Goal: Use online tool/utility: Utilize a website feature to perform a specific function

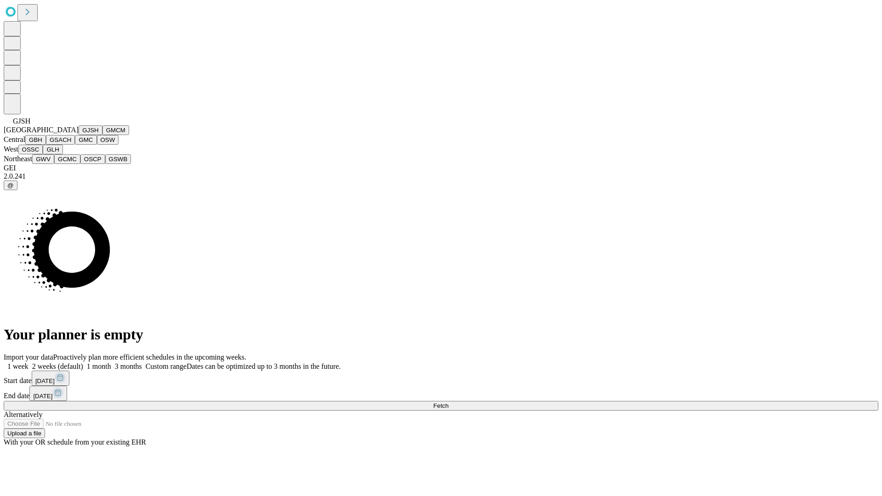
click at [79, 135] on button "GJSH" at bounding box center [91, 130] width 24 height 10
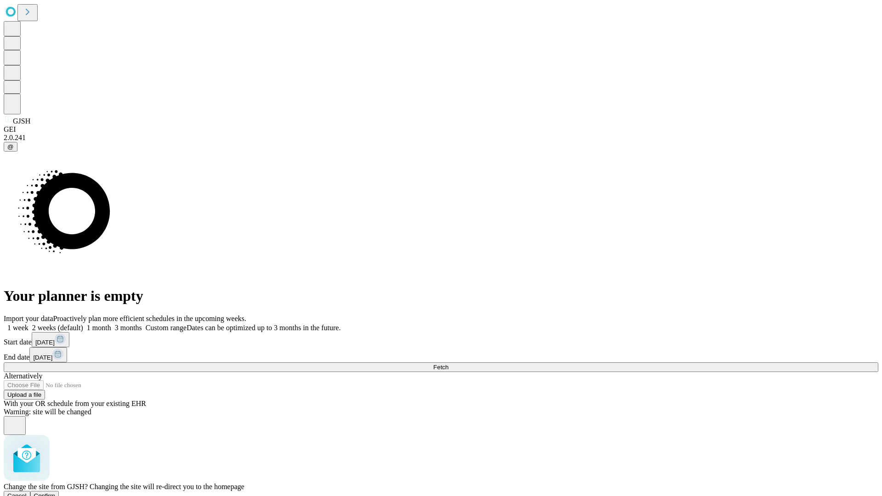
click at [56, 493] on span "Confirm" at bounding box center [45, 496] width 22 height 7
click at [111, 324] on label "1 month" at bounding box center [97, 328] width 28 height 8
click at [448, 364] on span "Fetch" at bounding box center [440, 367] width 15 height 7
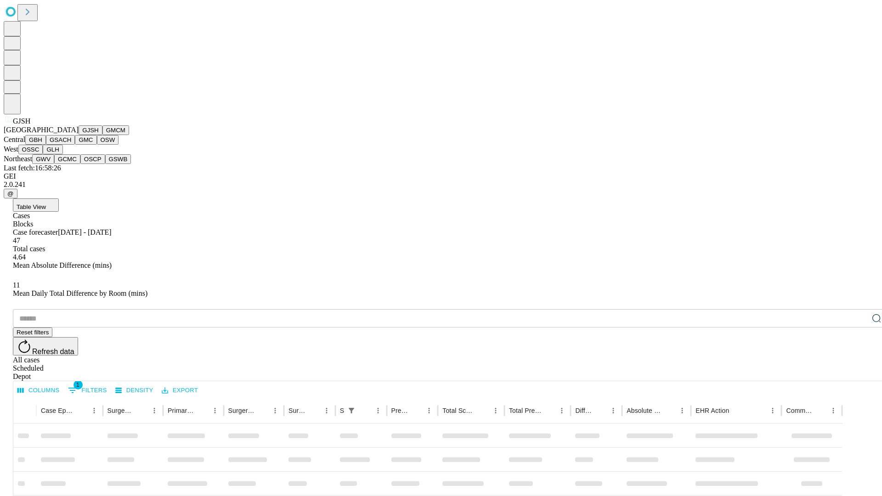
click at [102, 135] on button "GMCM" at bounding box center [115, 130] width 27 height 10
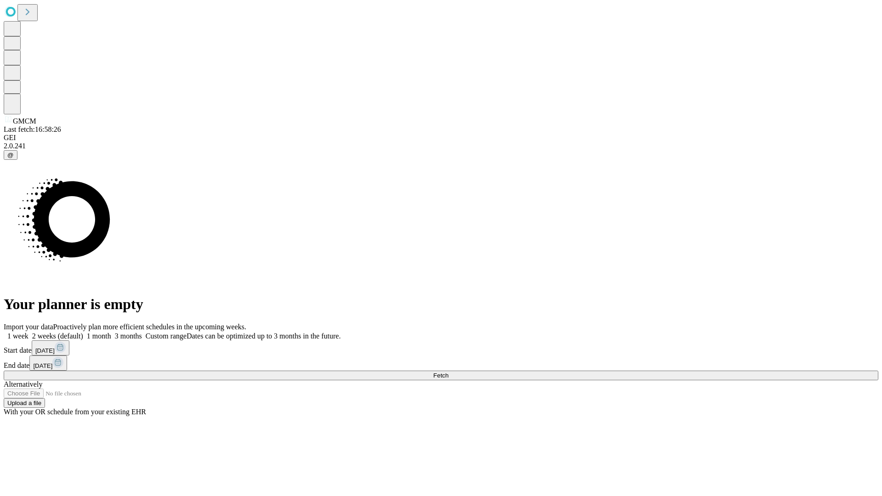
click at [111, 332] on label "1 month" at bounding box center [97, 336] width 28 height 8
click at [448, 372] on span "Fetch" at bounding box center [440, 375] width 15 height 7
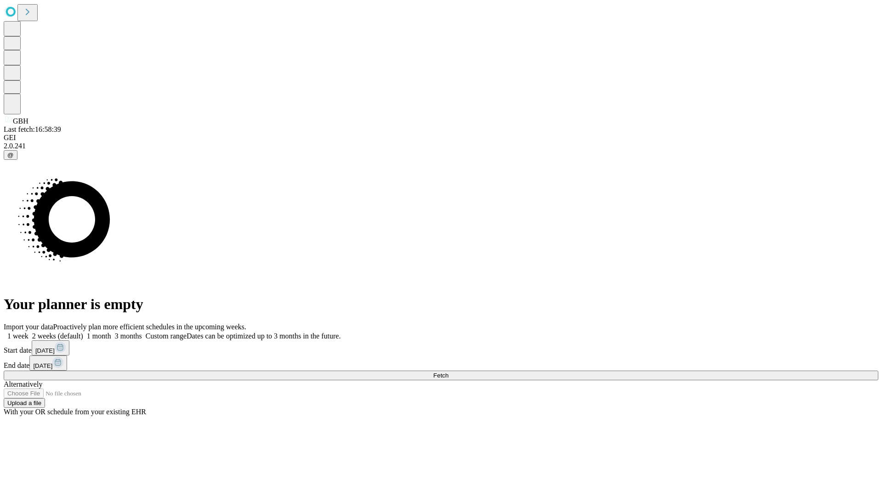
click at [111, 332] on label "1 month" at bounding box center [97, 336] width 28 height 8
click at [448, 372] on span "Fetch" at bounding box center [440, 375] width 15 height 7
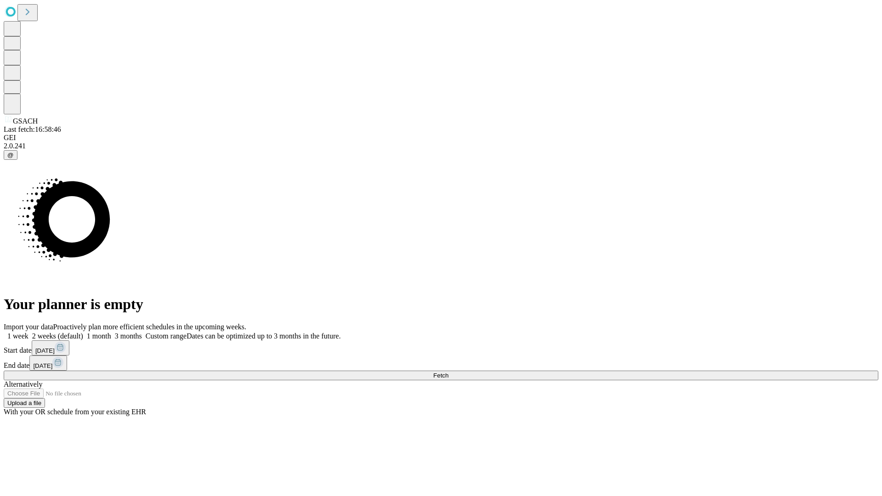
click at [111, 332] on label "1 month" at bounding box center [97, 336] width 28 height 8
click at [448, 372] on span "Fetch" at bounding box center [440, 375] width 15 height 7
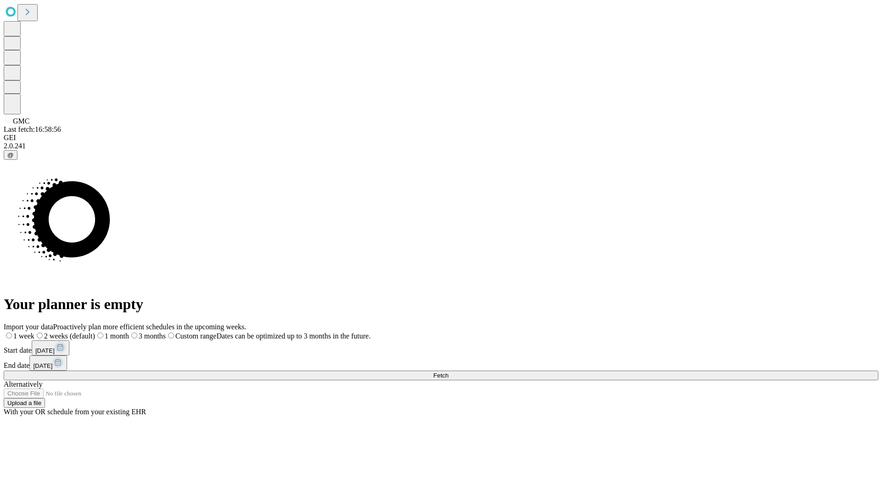
click at [129, 332] on label "1 month" at bounding box center [112, 336] width 34 height 8
click at [448, 372] on span "Fetch" at bounding box center [440, 375] width 15 height 7
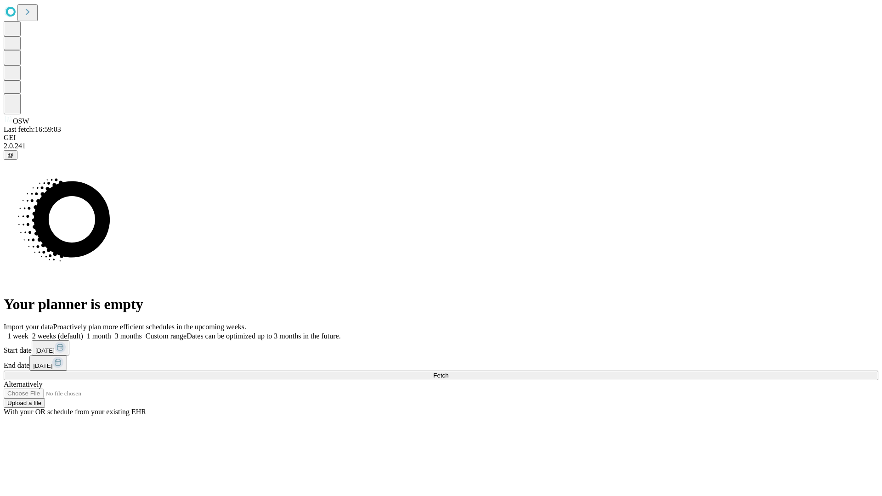
click at [111, 332] on label "1 month" at bounding box center [97, 336] width 28 height 8
click at [448, 372] on span "Fetch" at bounding box center [440, 375] width 15 height 7
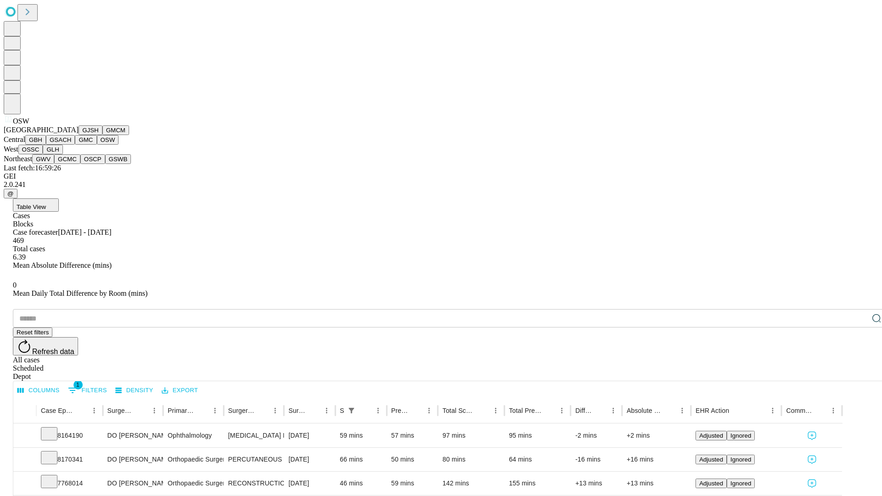
click at [43, 154] on button "OSSC" at bounding box center [30, 150] width 25 height 10
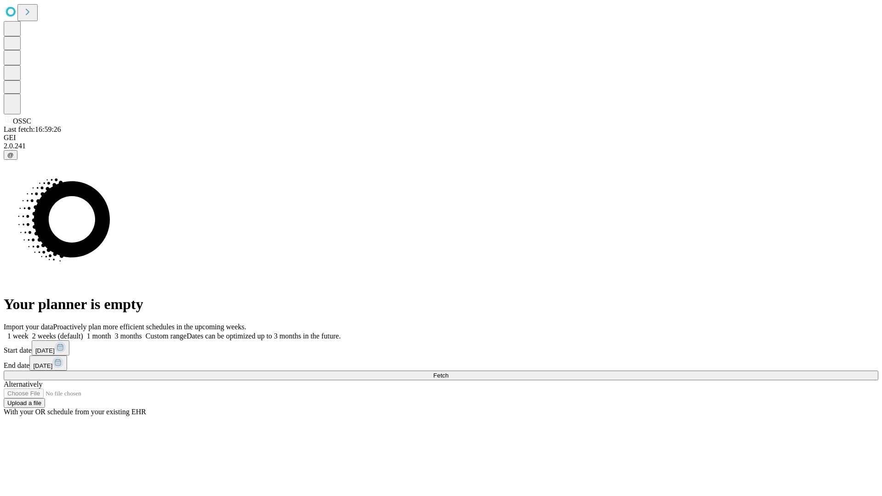
click at [111, 332] on label "1 month" at bounding box center [97, 336] width 28 height 8
click at [448, 372] on span "Fetch" at bounding box center [440, 375] width 15 height 7
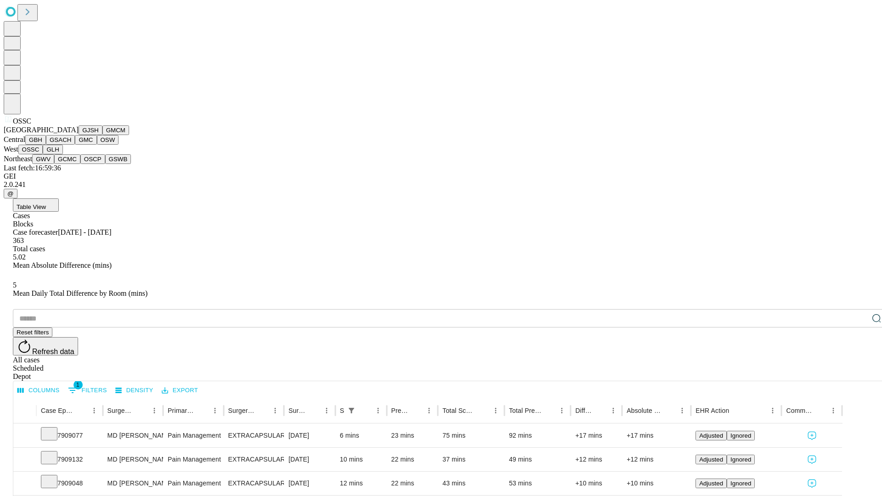
click at [62, 154] on button "GLH" at bounding box center [53, 150] width 20 height 10
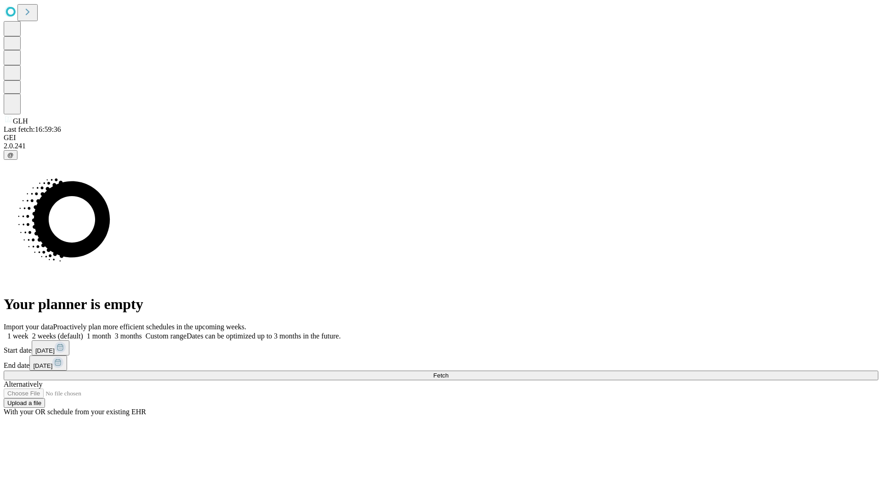
click at [111, 332] on label "1 month" at bounding box center [97, 336] width 28 height 8
click at [448, 372] on span "Fetch" at bounding box center [440, 375] width 15 height 7
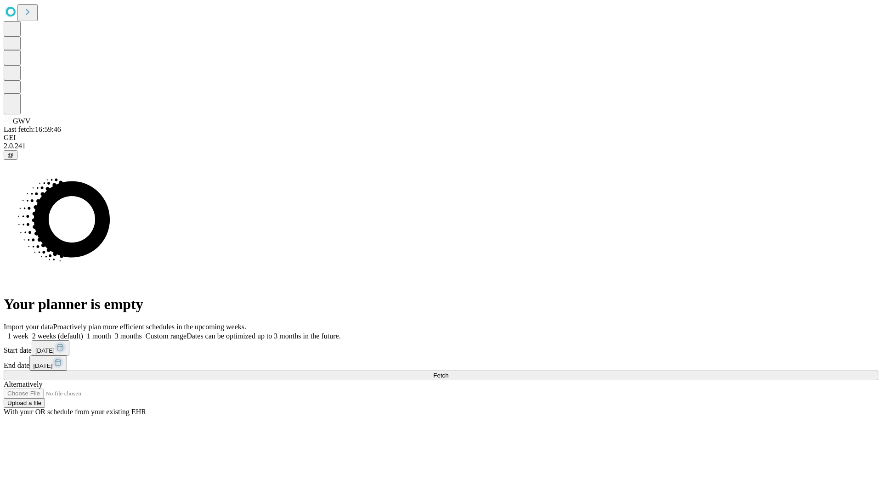
click at [448, 372] on span "Fetch" at bounding box center [440, 375] width 15 height 7
